Goal: Transaction & Acquisition: Purchase product/service

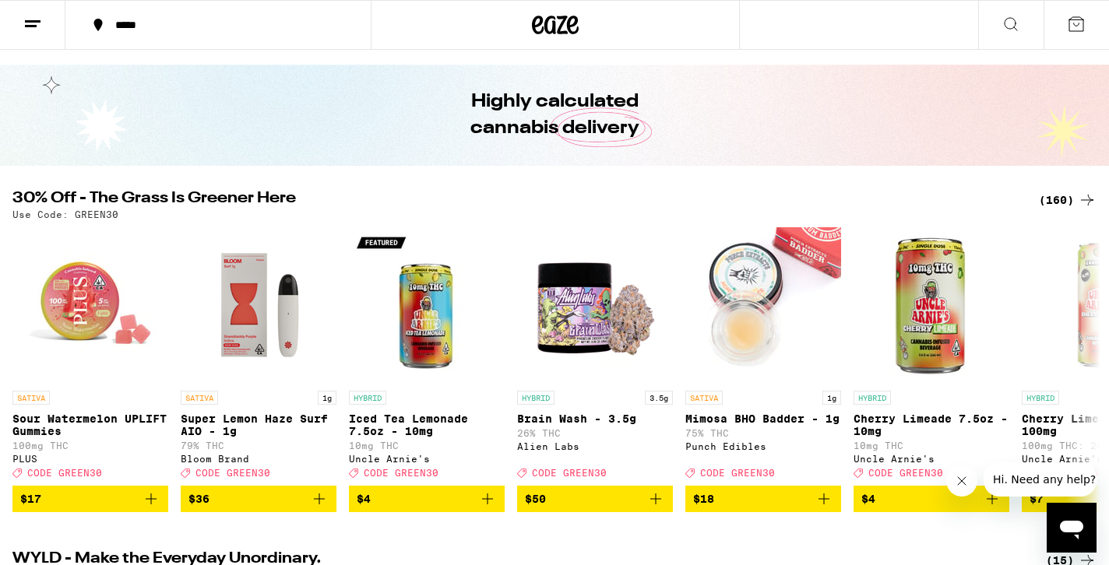
scroll to position [40, 0]
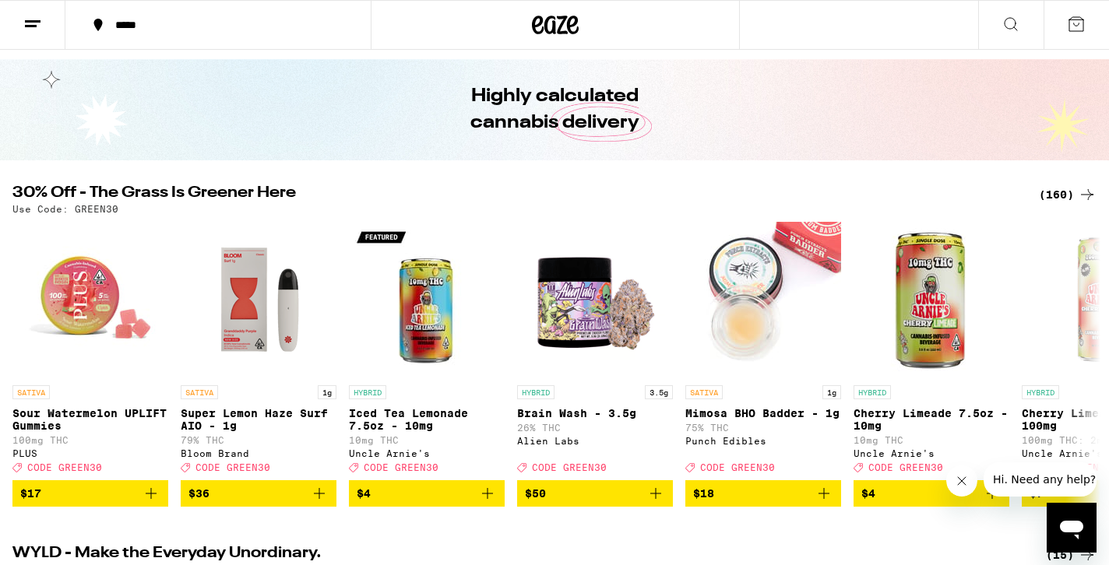
click at [1060, 195] on div "(160)" at bounding box center [1068, 194] width 58 height 19
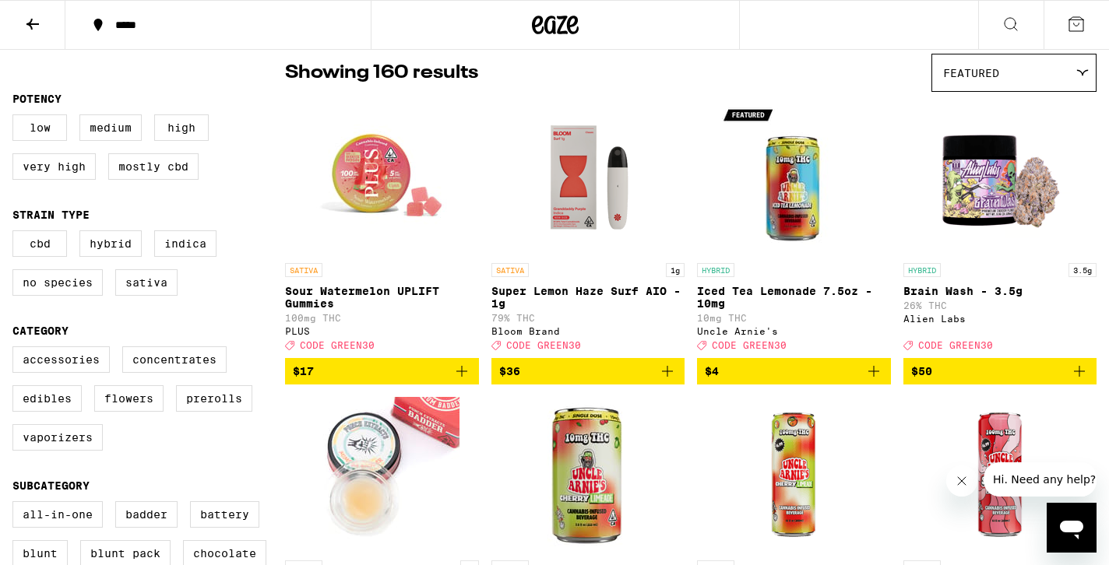
scroll to position [128, 0]
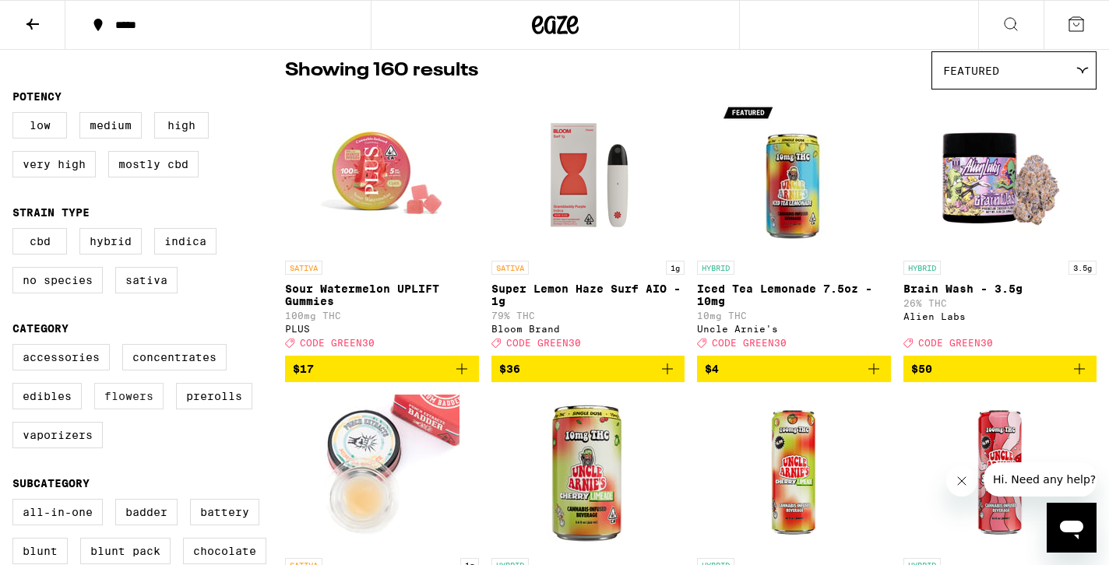
click at [135, 410] on label "Flowers" at bounding box center [128, 396] width 69 height 26
click at [16, 347] on input "Flowers" at bounding box center [16, 346] width 1 height 1
checkbox input "true"
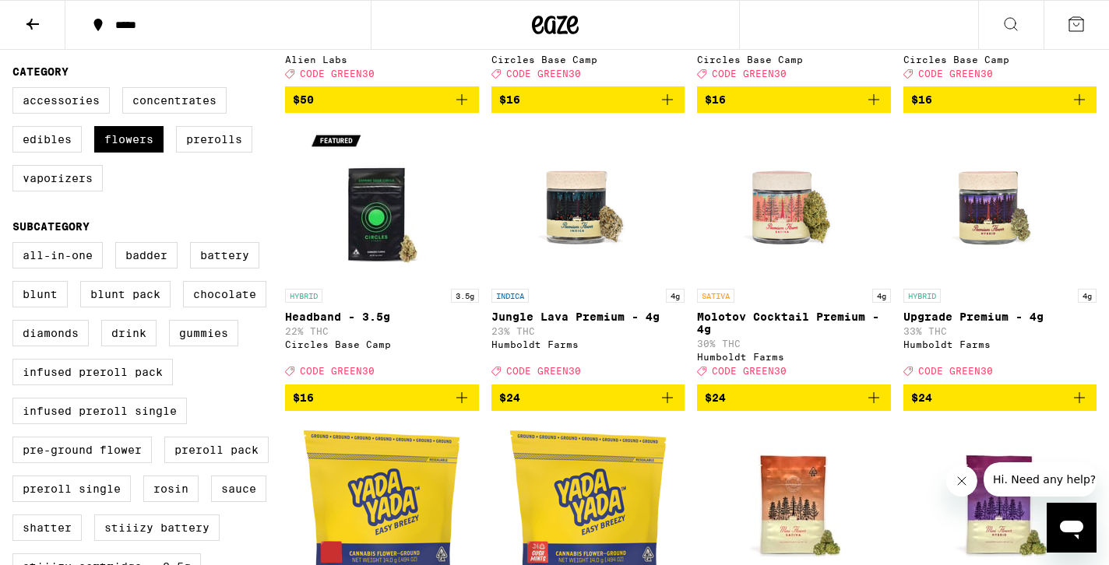
scroll to position [390, 0]
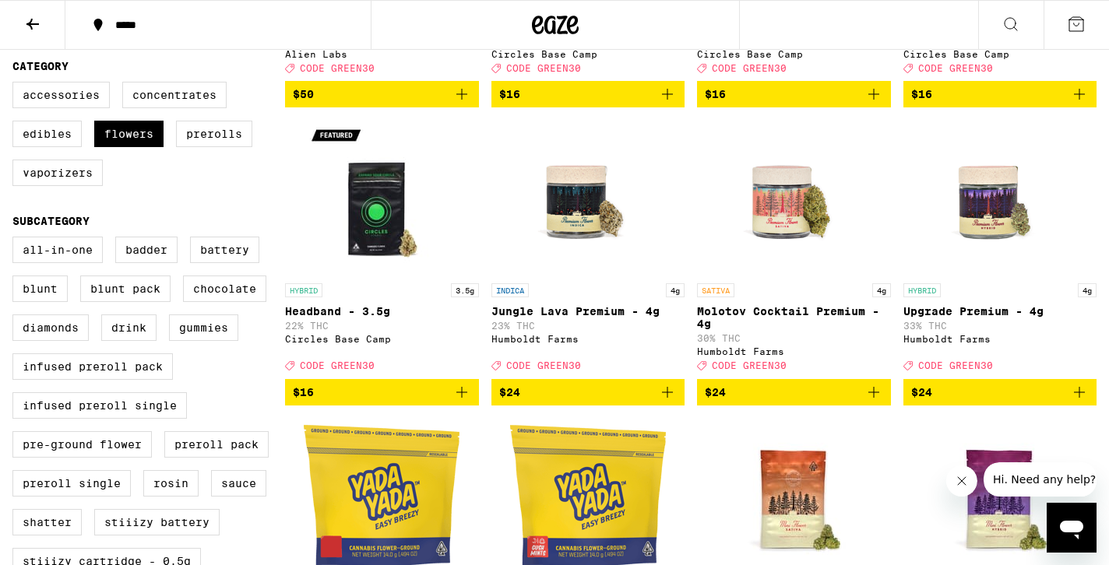
click at [875, 402] on icon "Add to bag" at bounding box center [873, 392] width 19 height 19
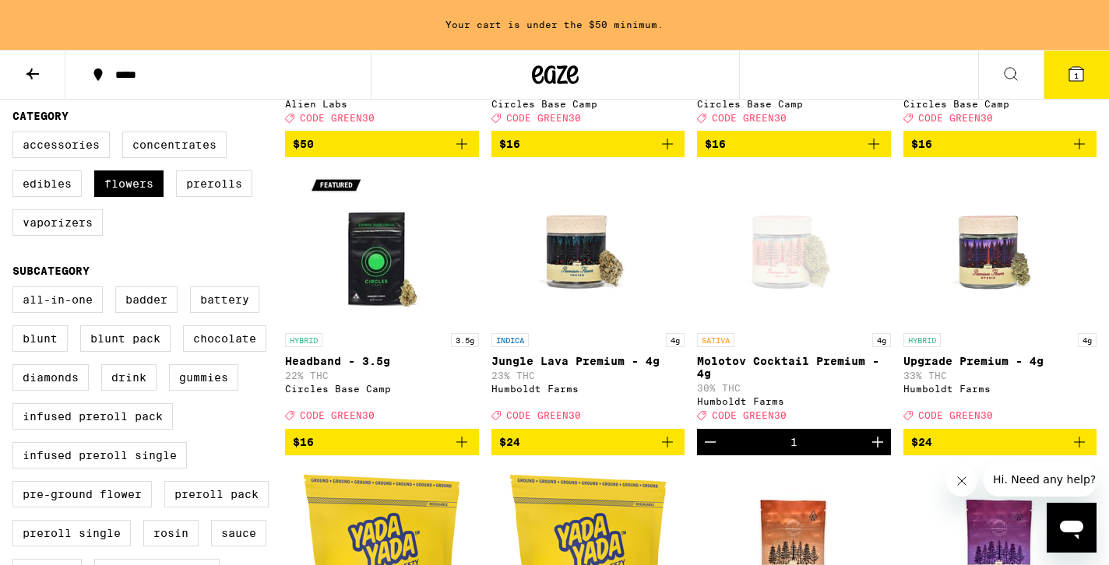
scroll to position [440, 0]
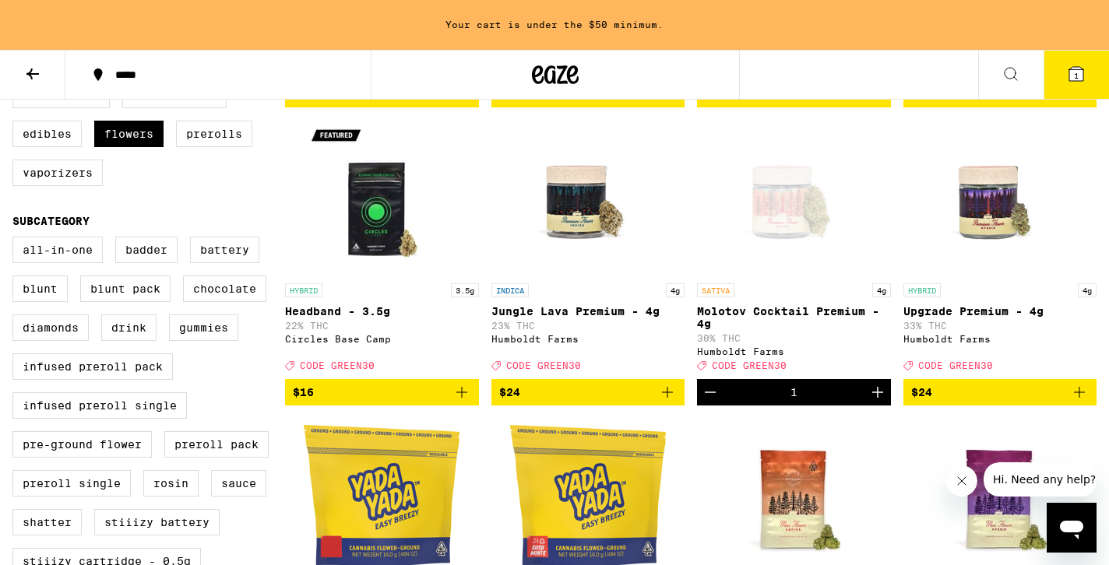
click at [875, 398] on icon "Increment" at bounding box center [877, 392] width 11 height 11
click at [1078, 72] on span "2" at bounding box center [1076, 75] width 5 height 9
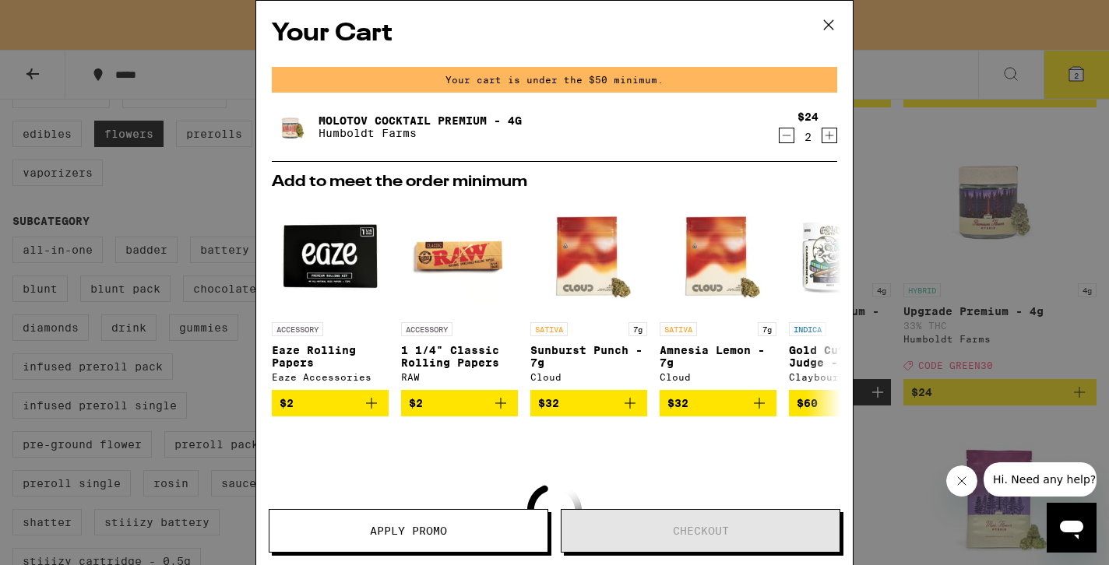
click at [827, 135] on icon "Increment" at bounding box center [829, 135] width 14 height 19
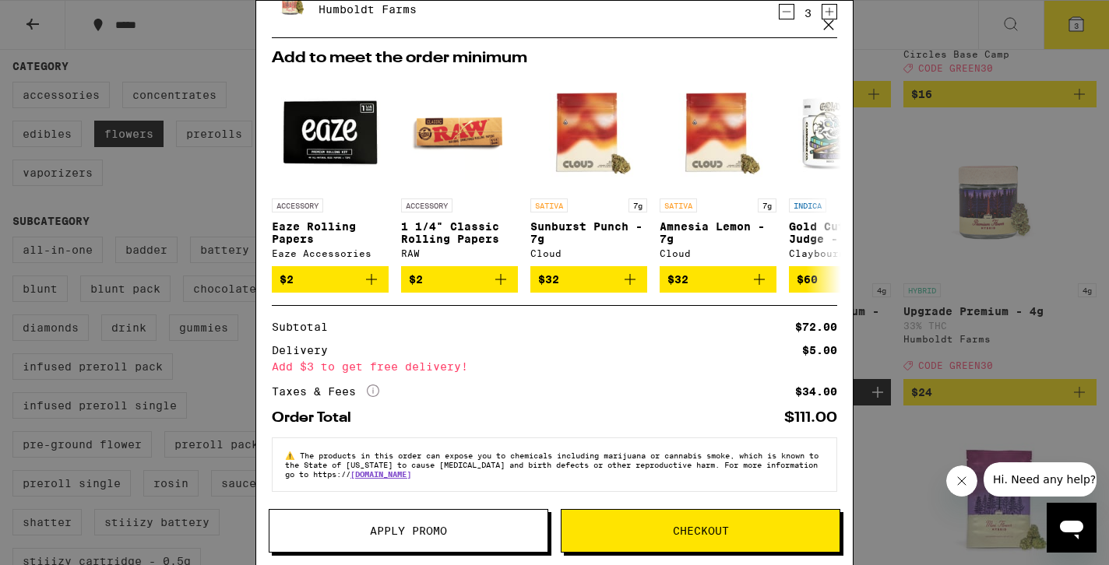
scroll to position [68, 0]
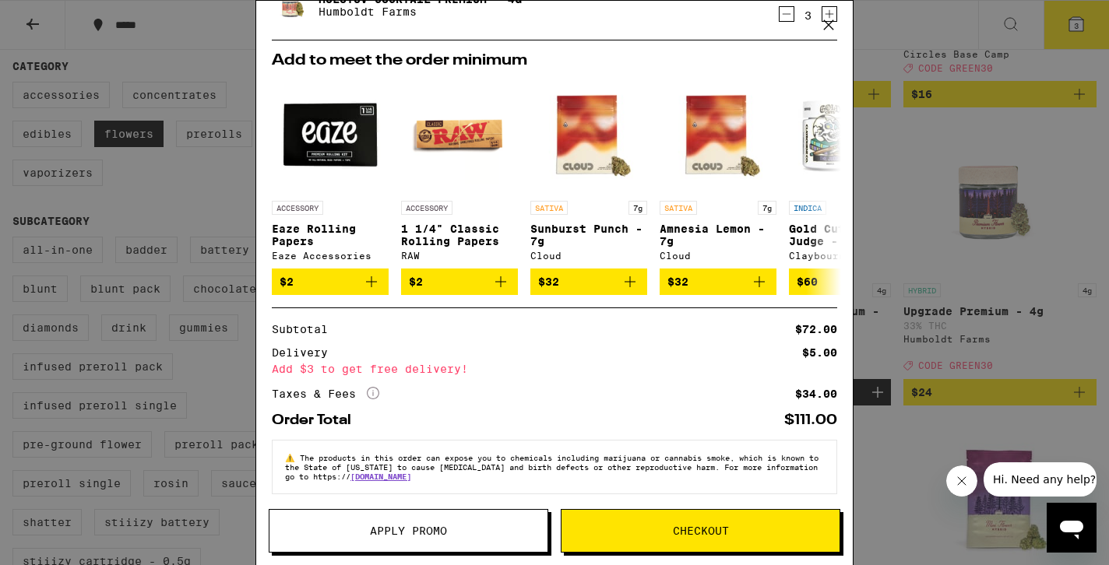
click at [408, 536] on span "Apply Promo" at bounding box center [408, 531] width 77 height 11
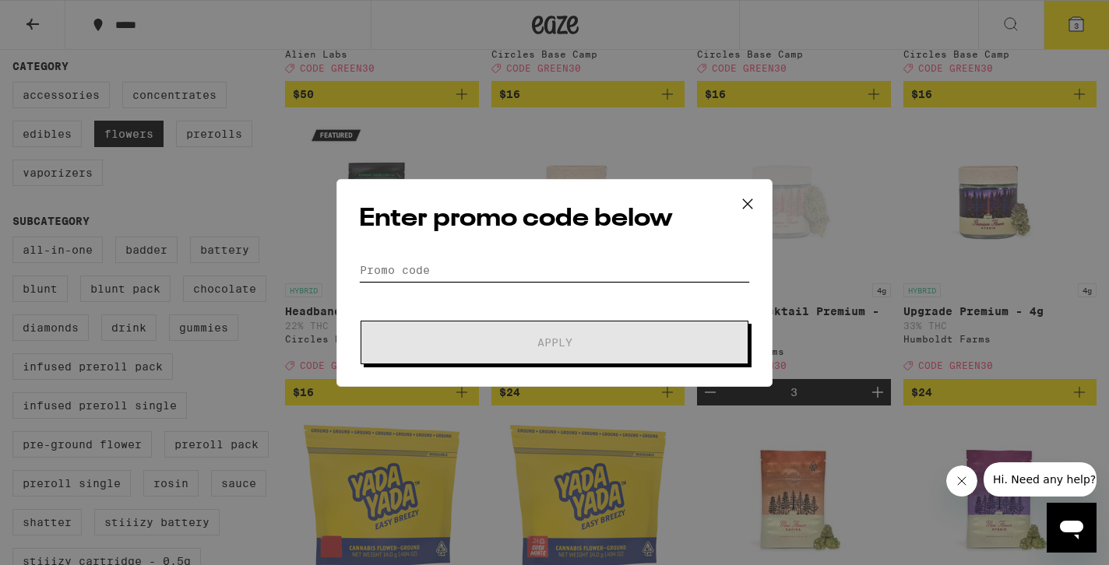
click at [457, 269] on input "Promo Code" at bounding box center [554, 269] width 391 height 23
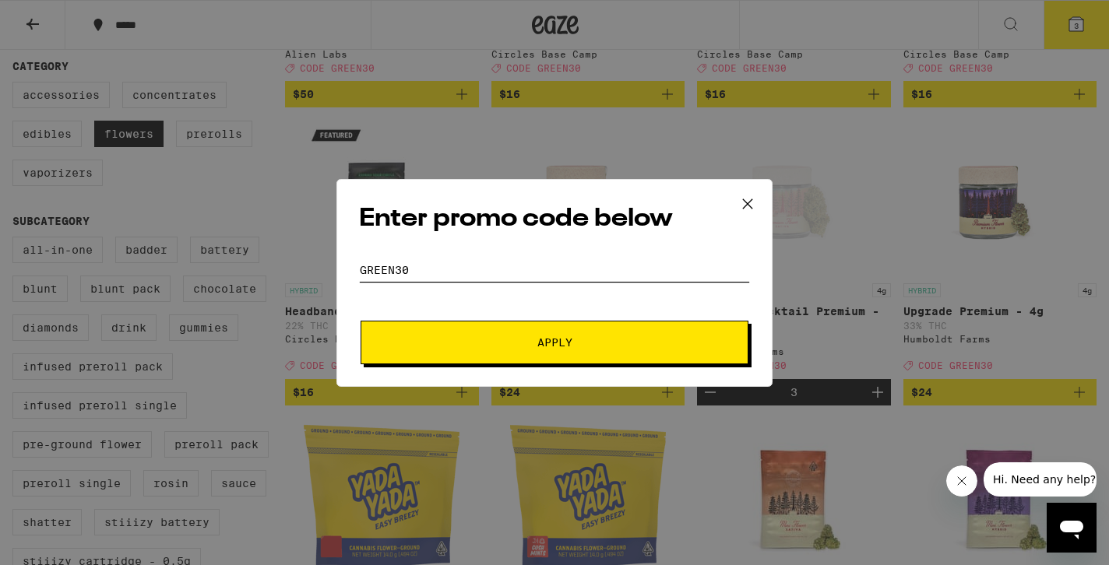
type input "green30"
click at [506, 343] on span "Apply" at bounding box center [554, 342] width 280 height 11
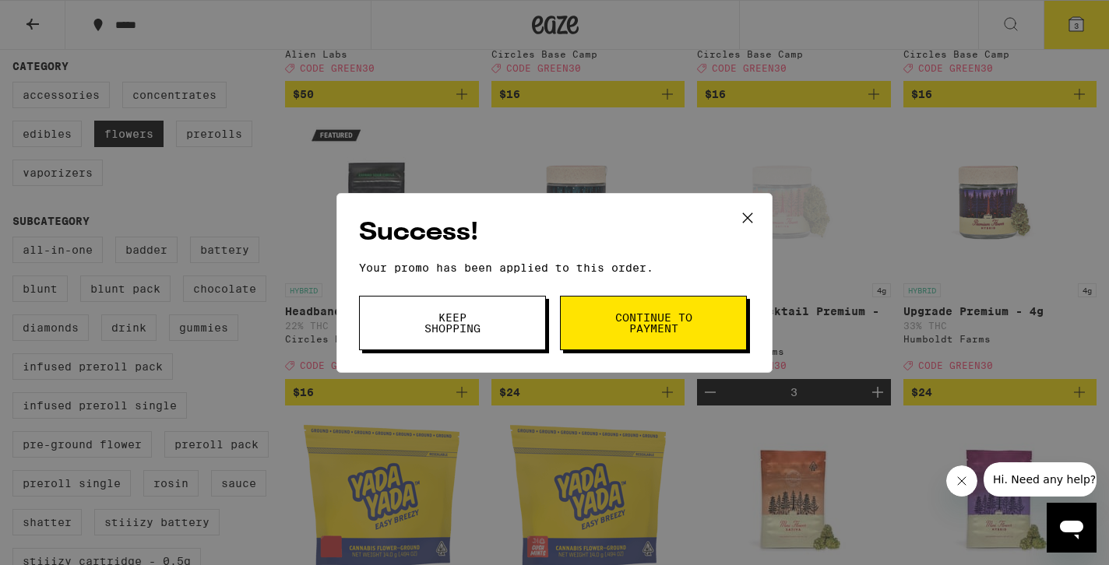
click at [635, 317] on span "Continue to payment" at bounding box center [653, 323] width 79 height 22
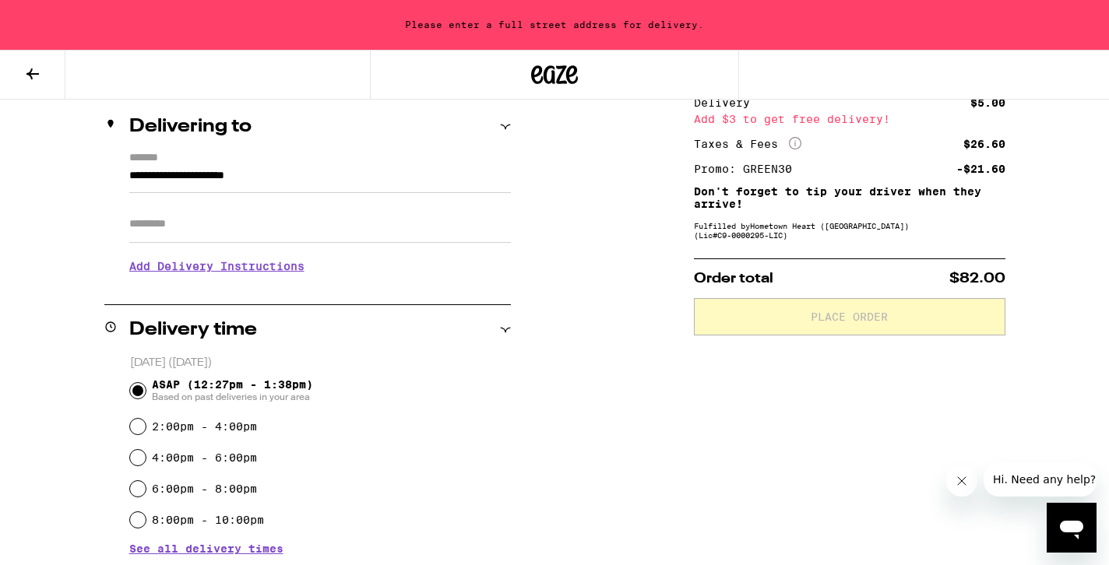
scroll to position [182, 0]
